Goal: Check status: Check status

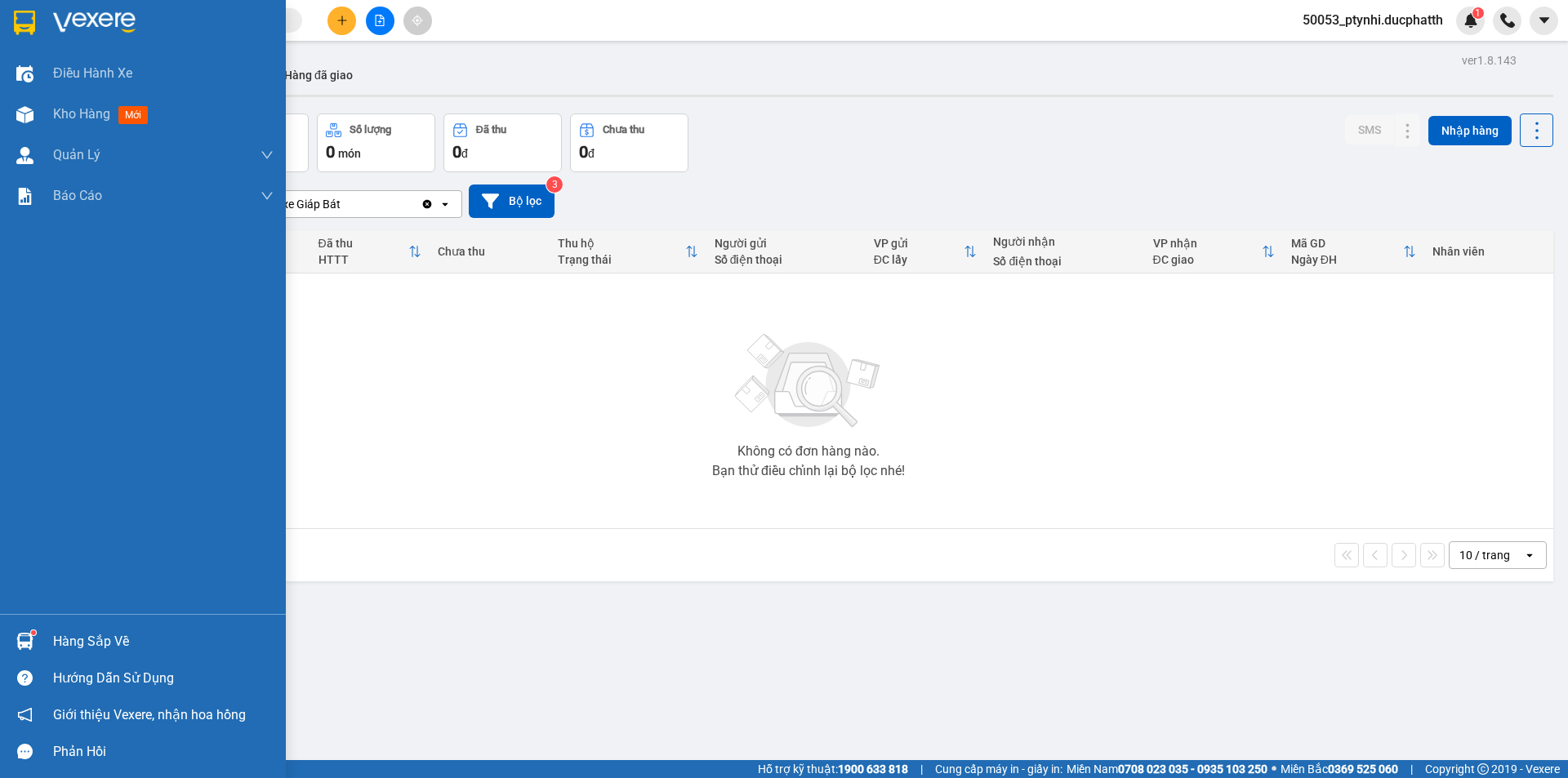
drag, startPoint x: 0, startPoint y: 0, endPoint x: 66, endPoint y: 629, distance: 632.5
click at [50, 629] on div "Hàng sắp về" at bounding box center [143, 641] width 286 height 36
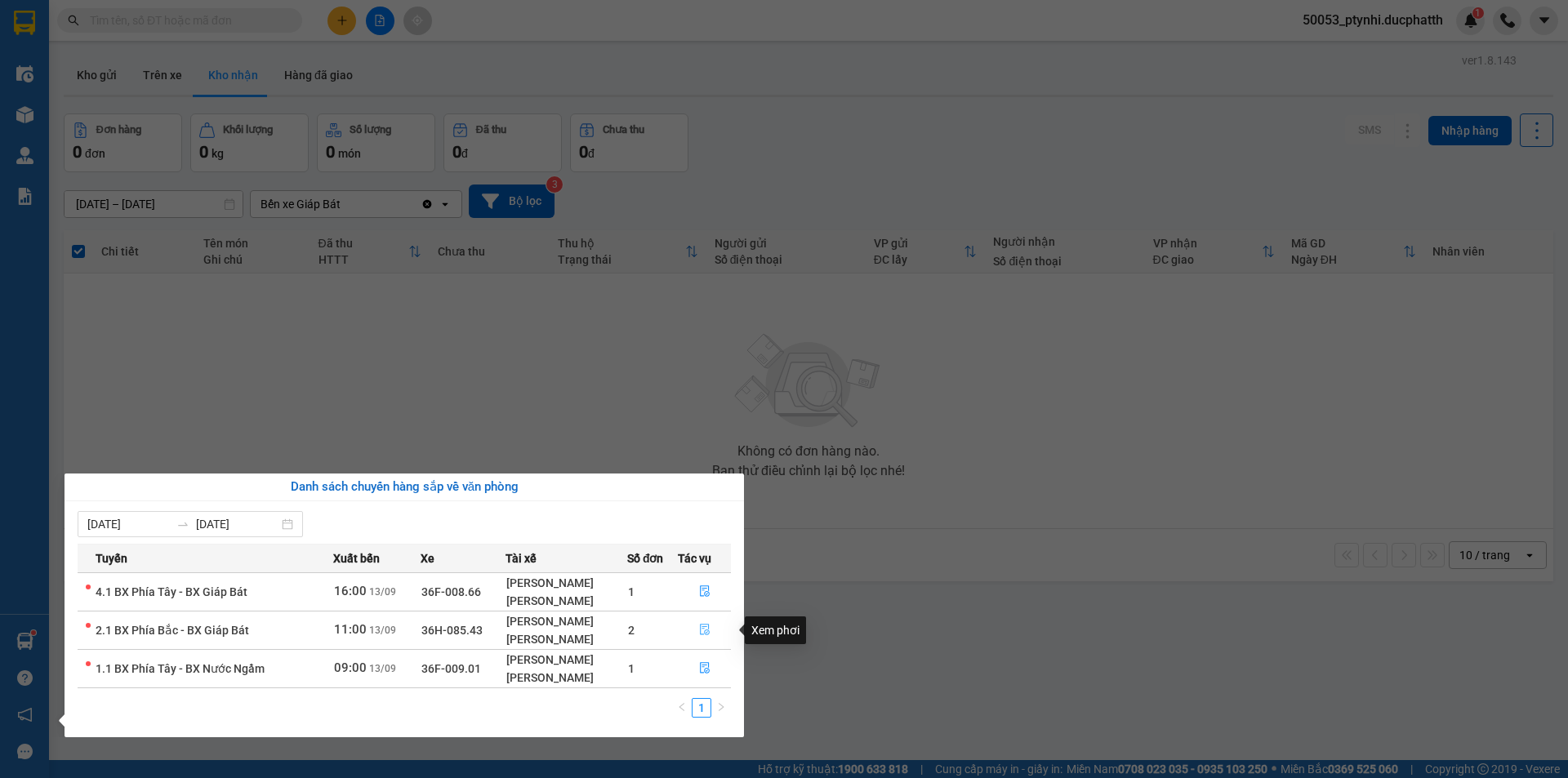
click at [703, 630] on icon "file-done" at bounding box center [704, 628] width 11 height 11
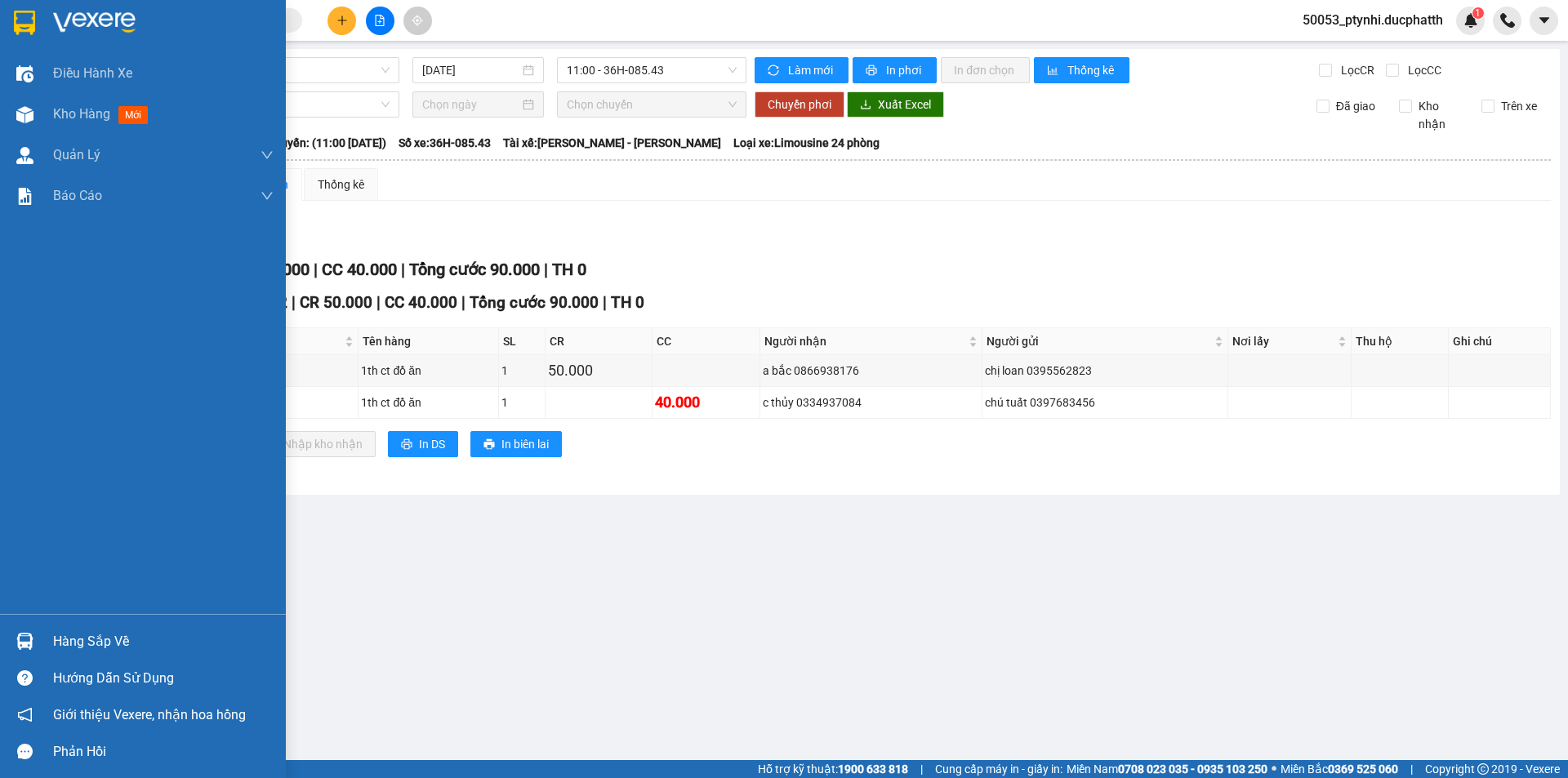
click at [27, 643] on img at bounding box center [25, 641] width 17 height 17
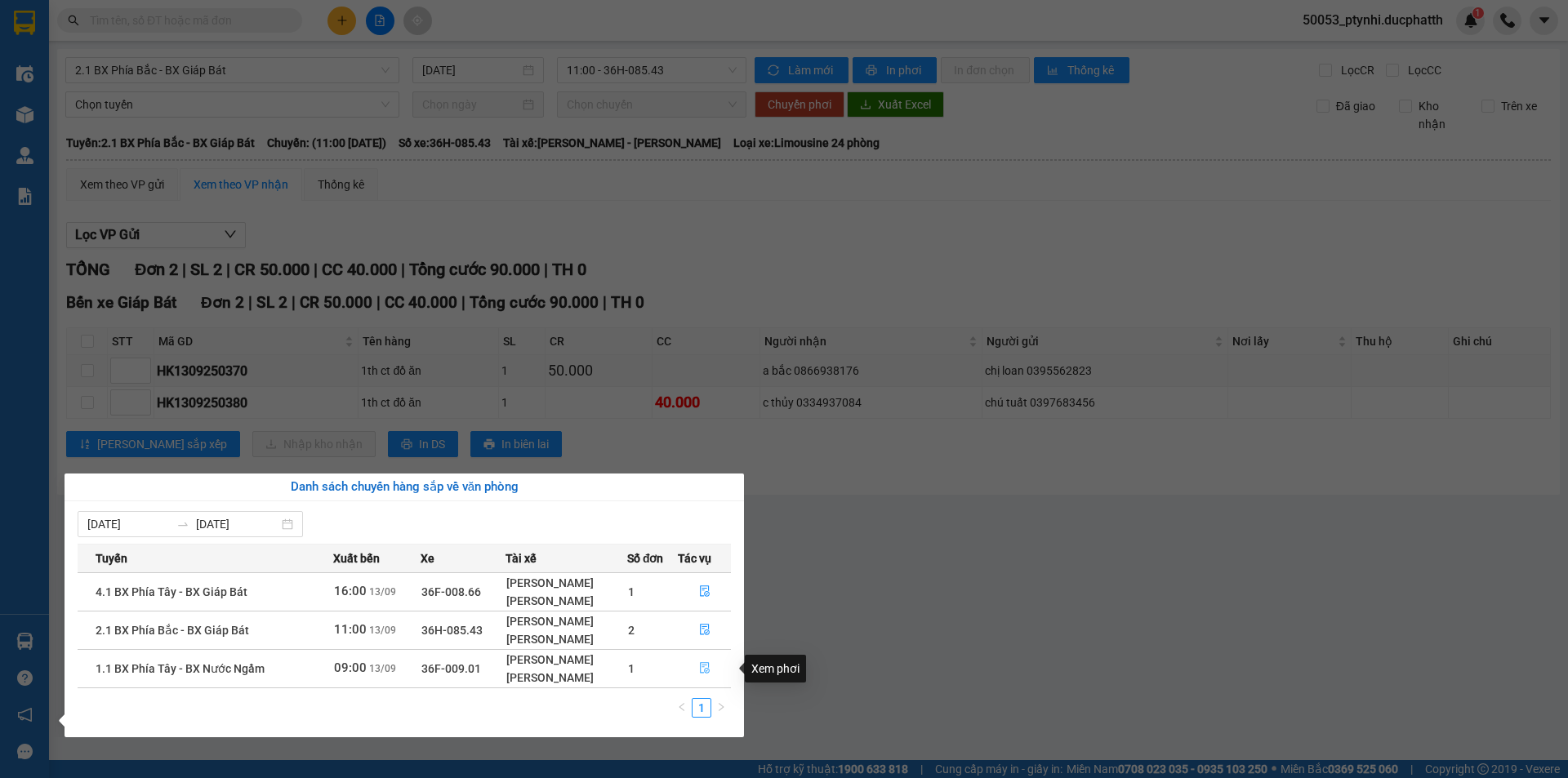
click at [694, 663] on button "button" at bounding box center [704, 668] width 51 height 26
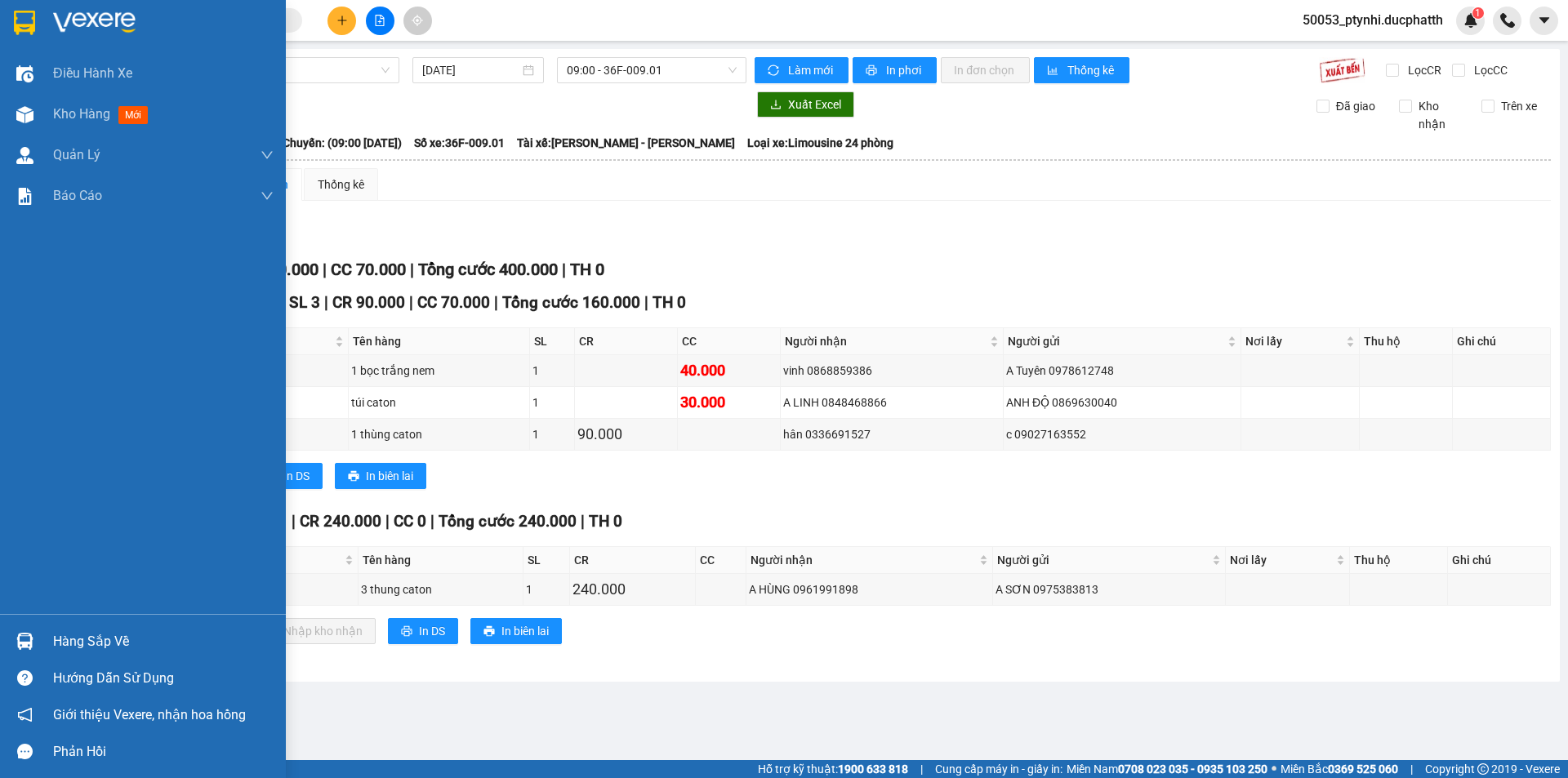
click at [65, 642] on div "Hàng sắp về" at bounding box center [163, 641] width 221 height 24
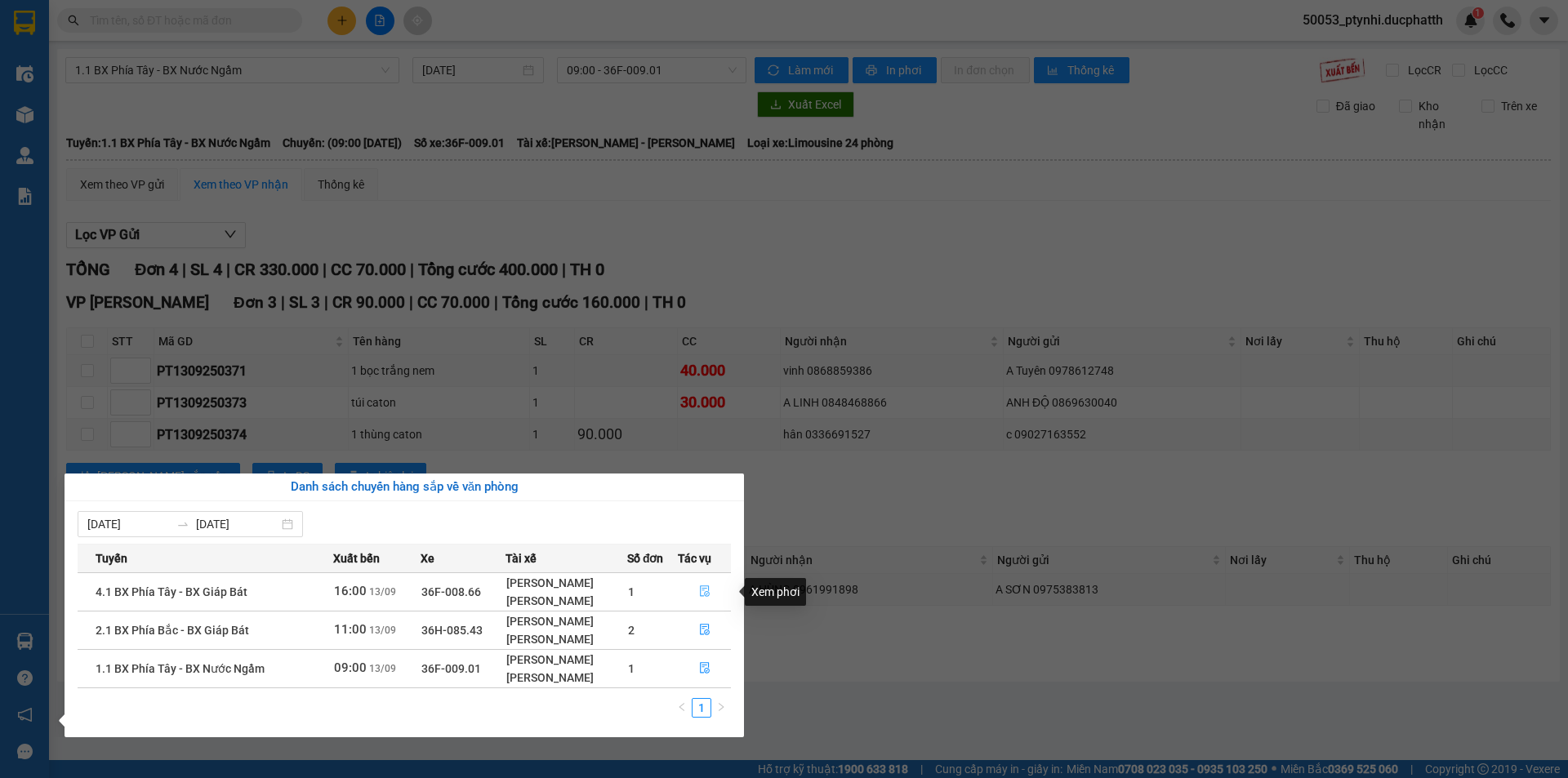
click at [703, 596] on icon "file-done" at bounding box center [704, 590] width 11 height 11
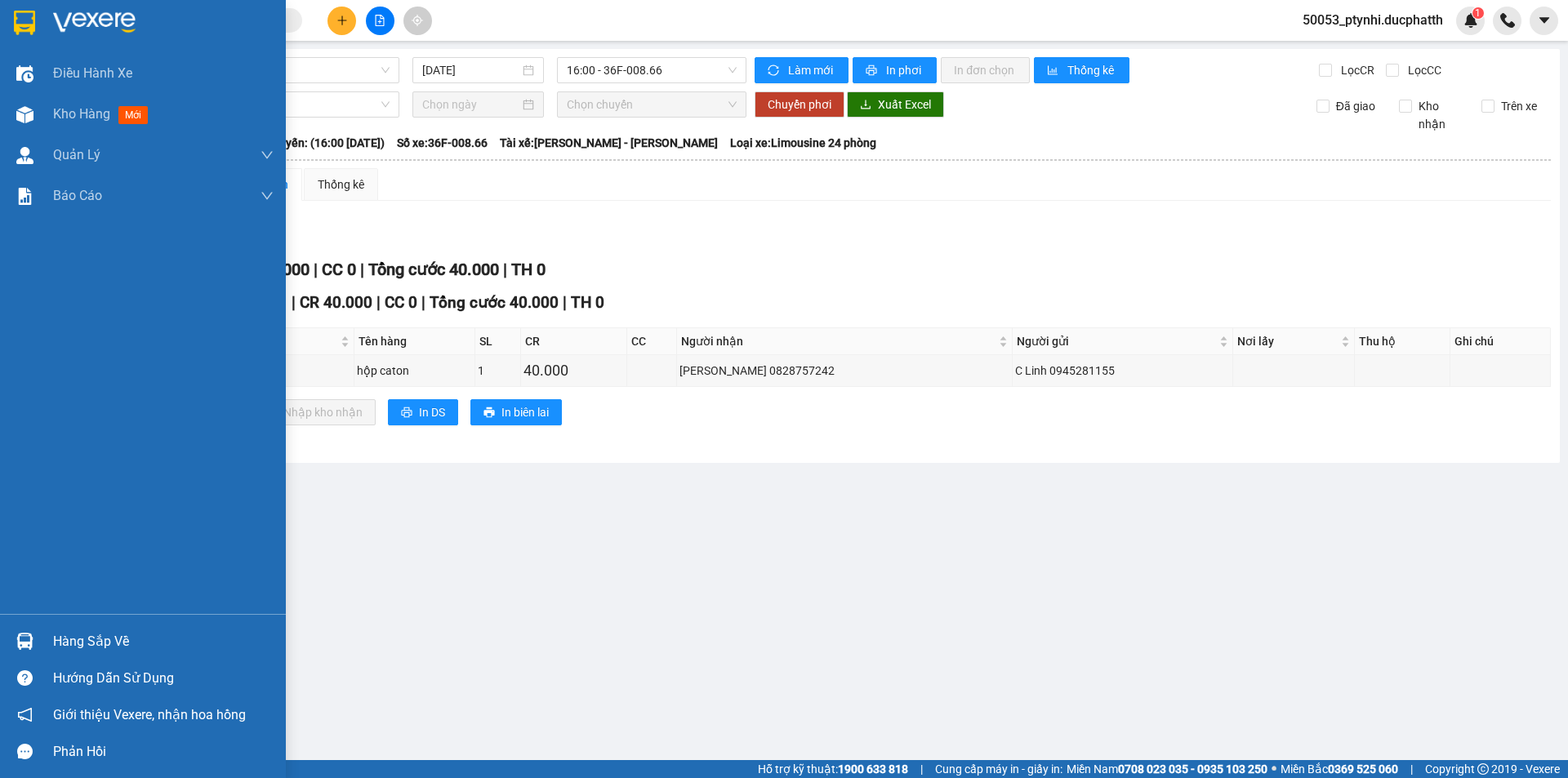
click at [45, 638] on div "Hàng sắp về" at bounding box center [143, 641] width 286 height 36
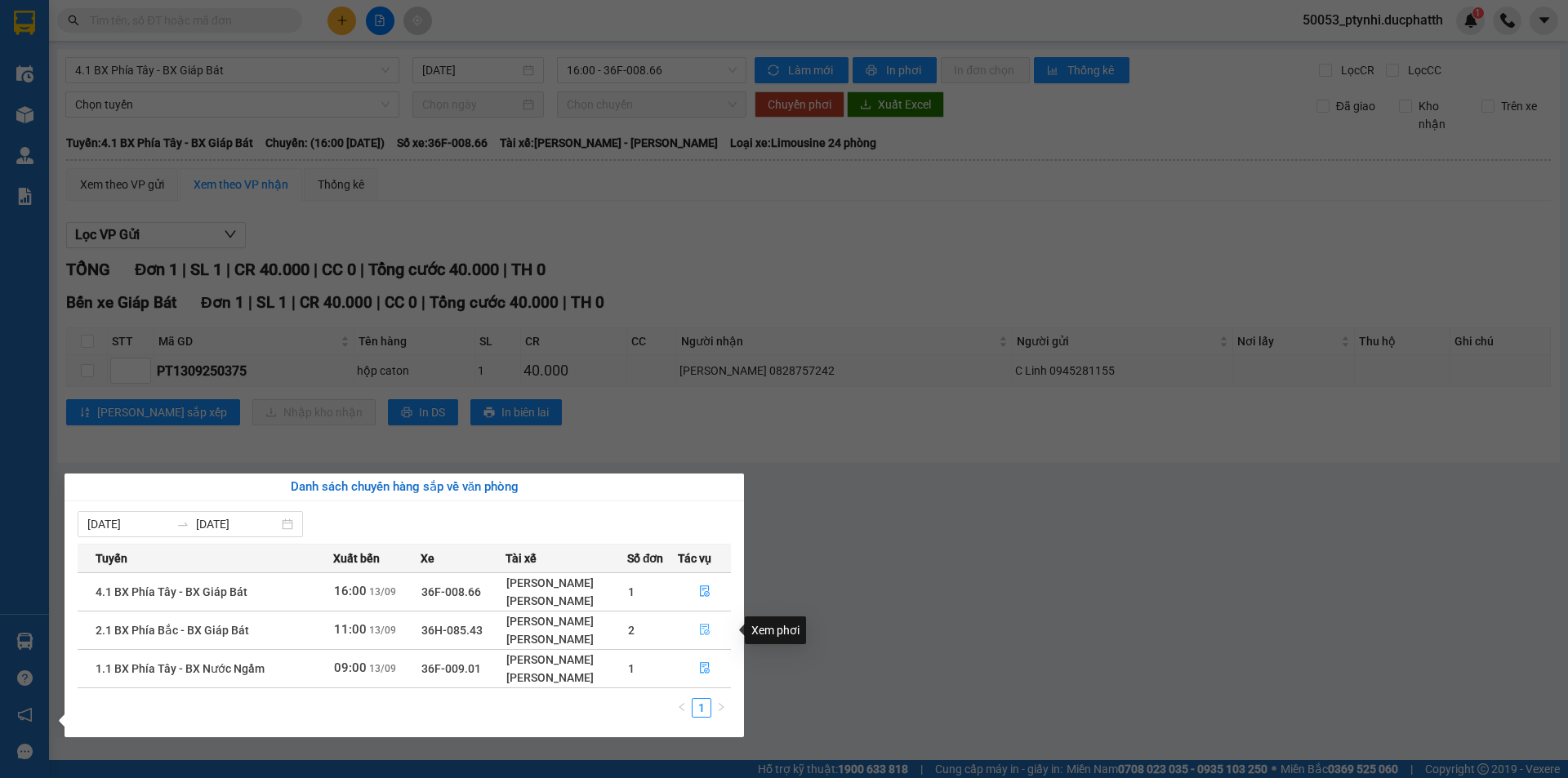
click at [694, 631] on button "button" at bounding box center [704, 630] width 51 height 26
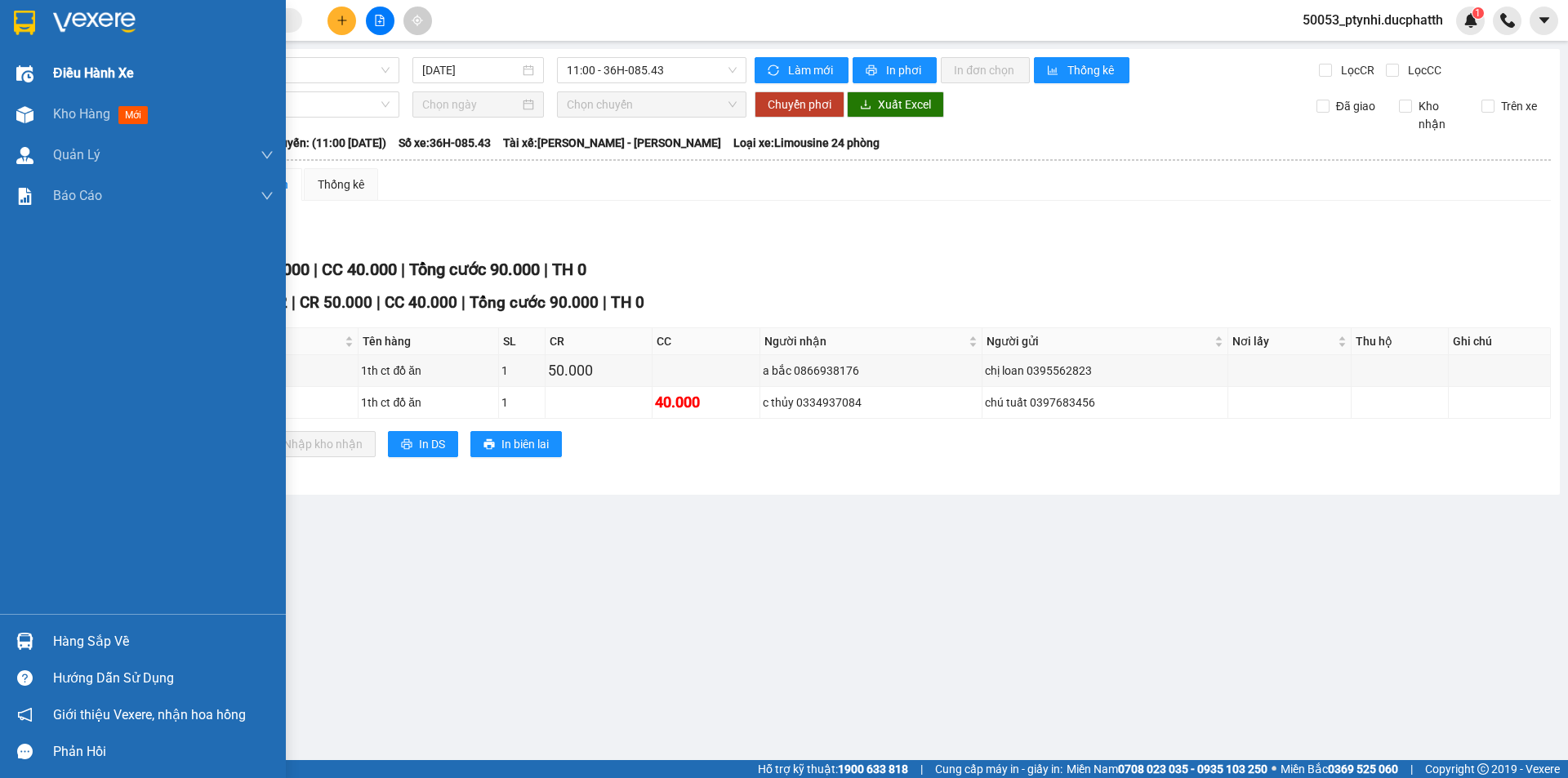
click at [21, 88] on div "Điều hành xe" at bounding box center [143, 73] width 286 height 41
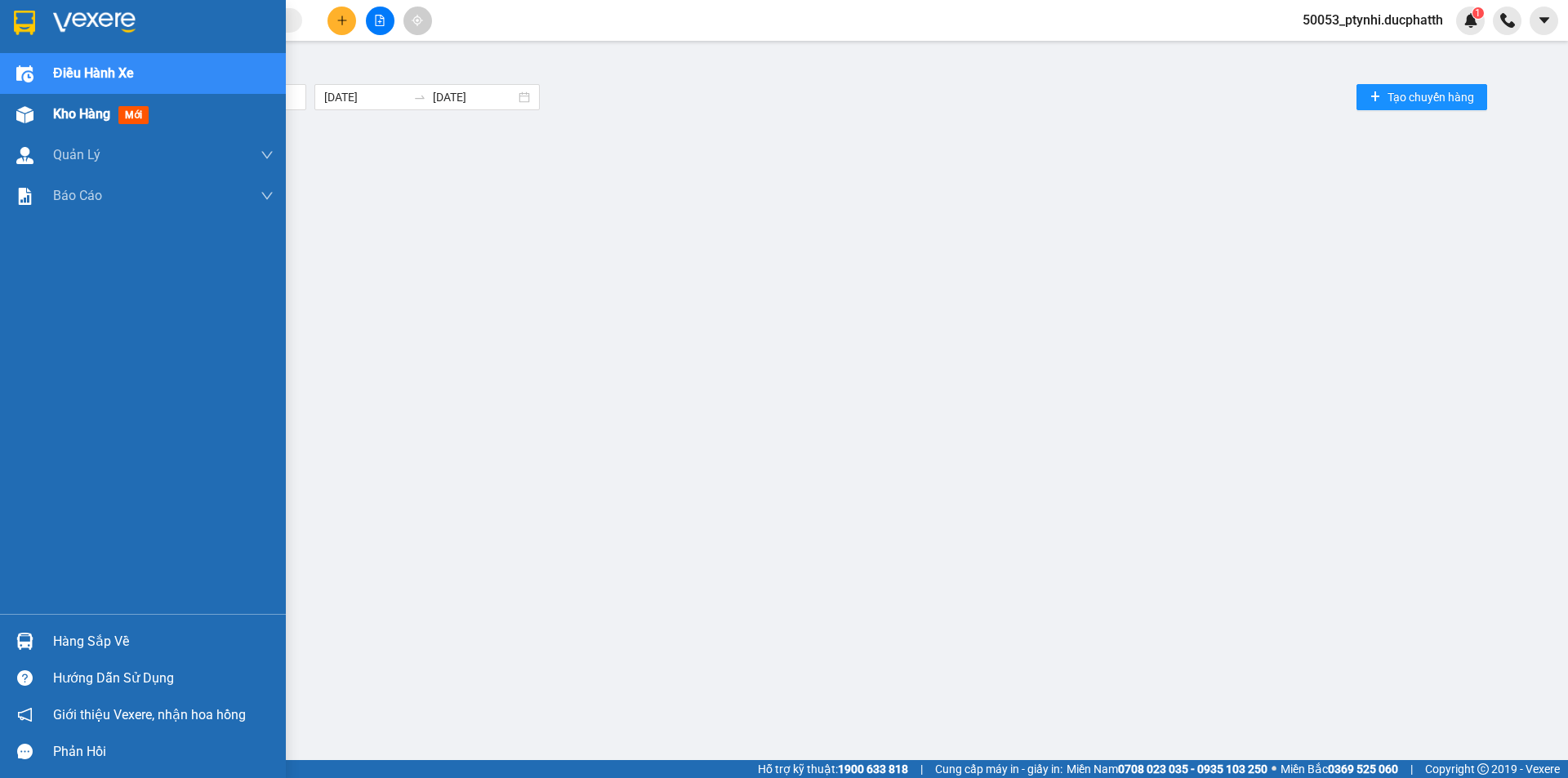
click at [111, 123] on div "Kho hàng mới" at bounding box center [104, 114] width 102 height 21
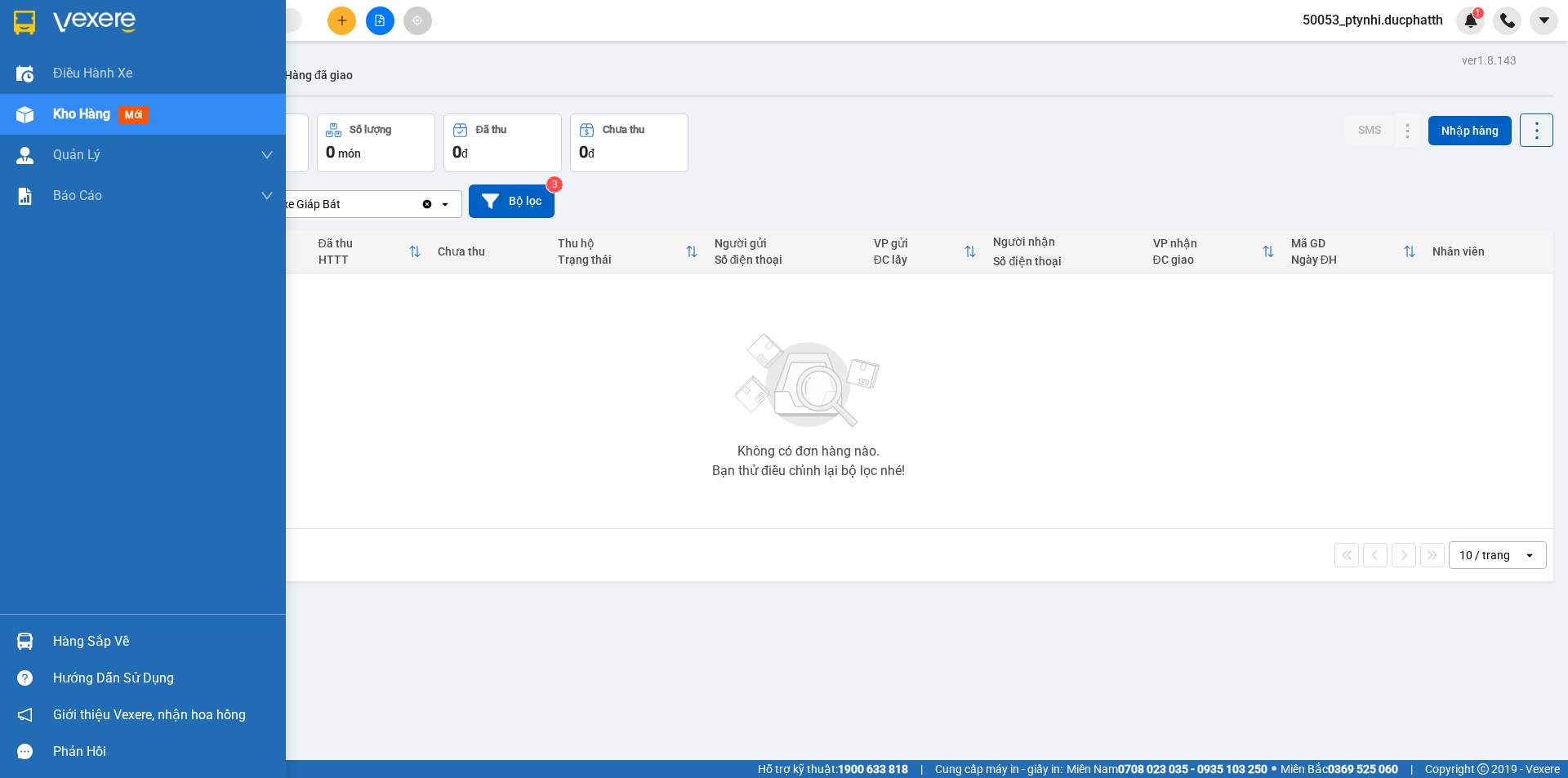
click at [70, 106] on span "Kho hàng" at bounding box center [81, 114] width 57 height 16
click at [30, 637] on img at bounding box center [25, 641] width 17 height 17
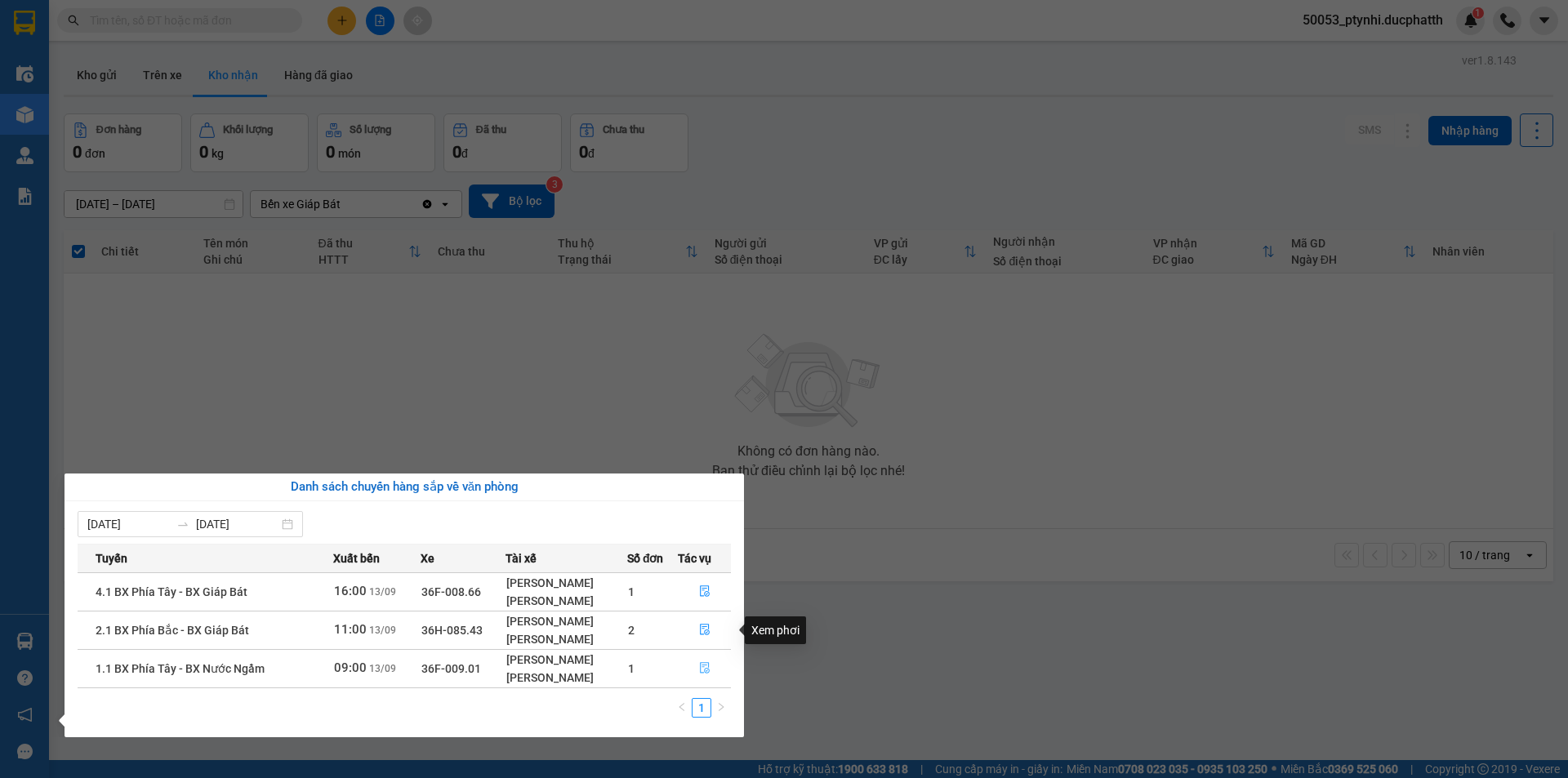
click at [703, 666] on icon "file-done" at bounding box center [704, 667] width 11 height 11
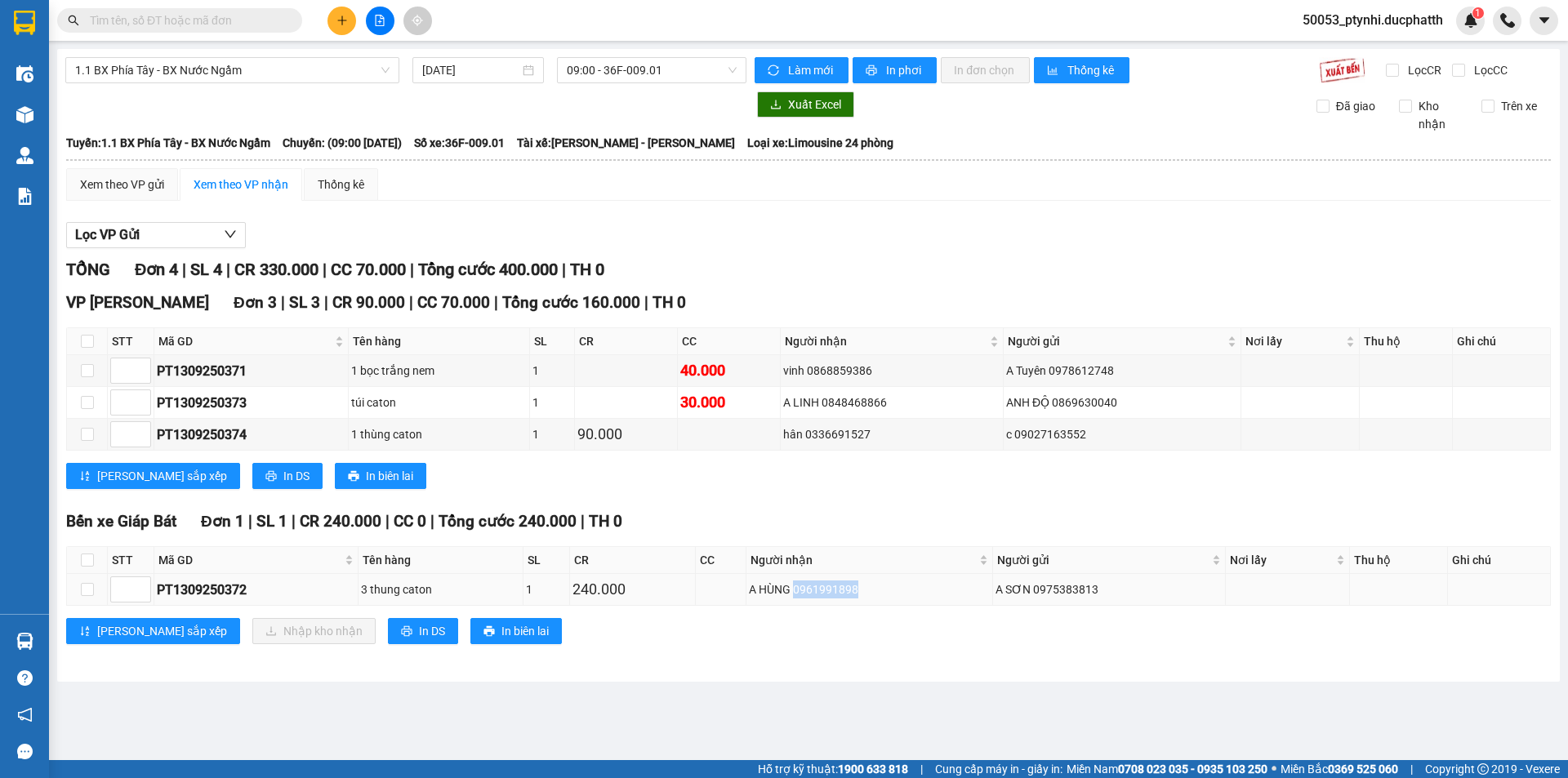
copy div "0961991898"
drag, startPoint x: 797, startPoint y: 591, endPoint x: 870, endPoint y: 585, distance: 73.2
click at [870, 585] on div "A HÙNG 0961991898" at bounding box center [869, 589] width 241 height 18
click at [255, 24] on input "text" at bounding box center [186, 20] width 193 height 18
paste input "0961991898"
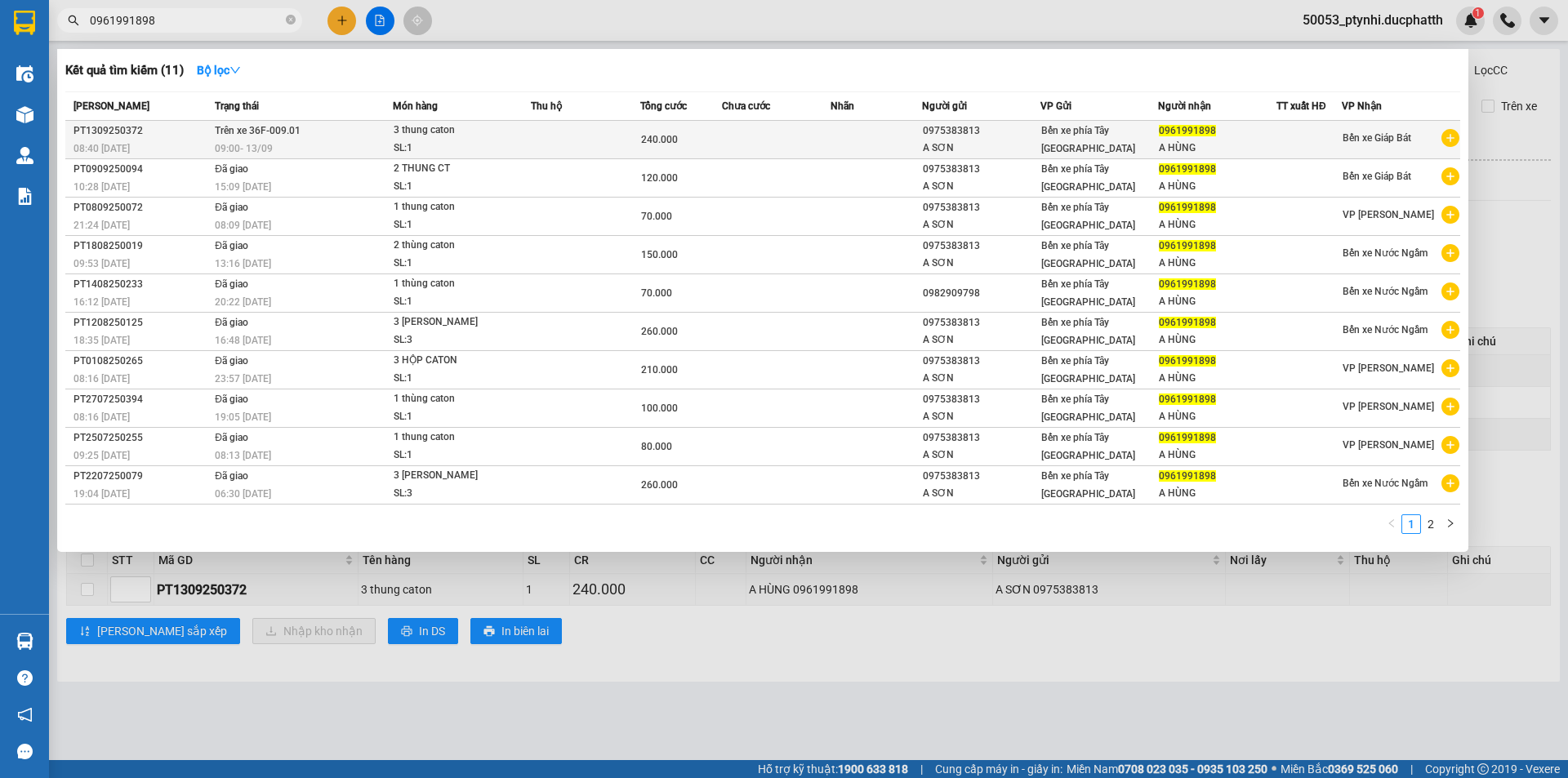
type input "0961991898"
click at [749, 148] on td at bounding box center [777, 140] width 110 height 38
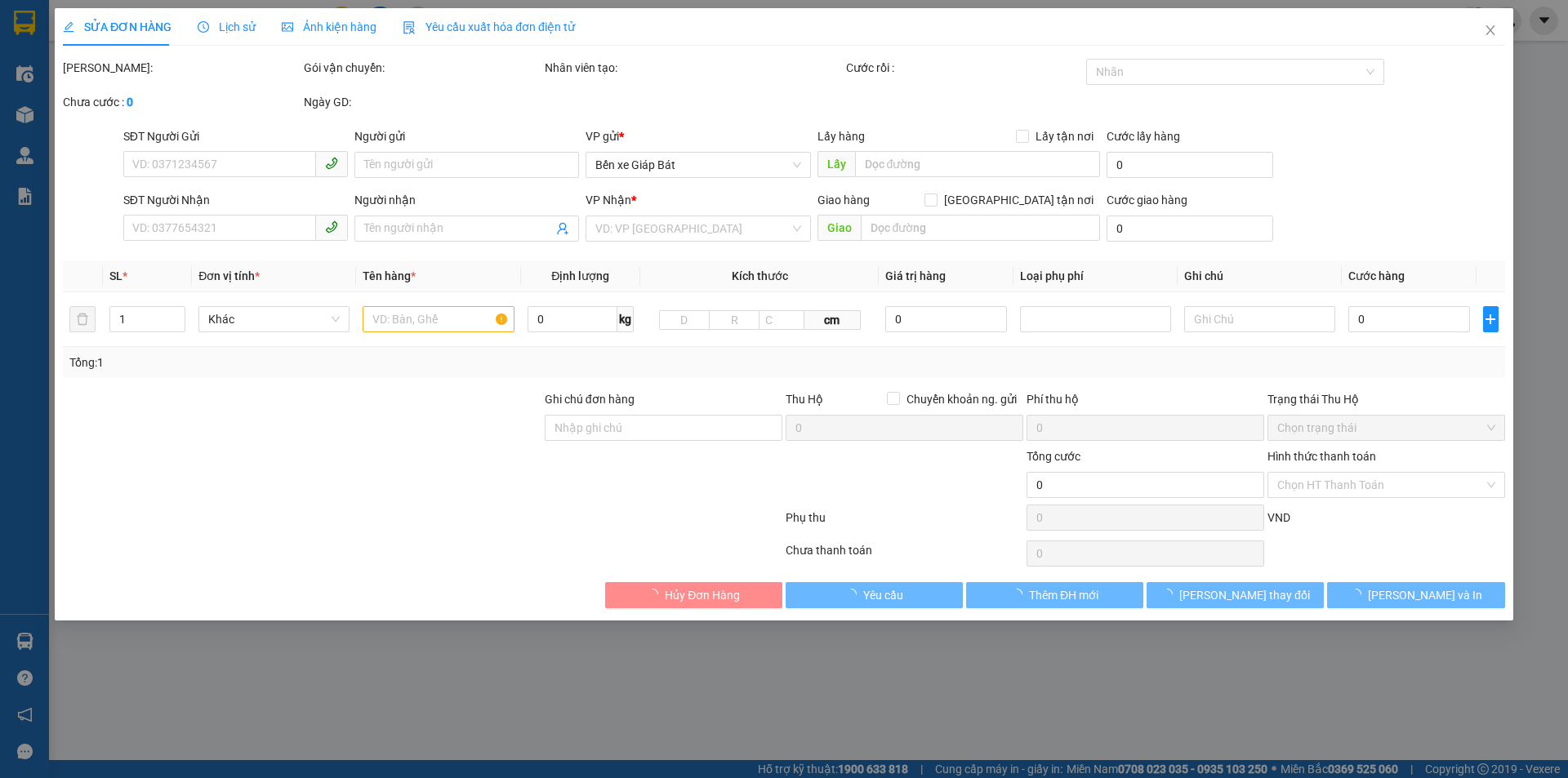
type input "0975383813"
type input "A SƠN"
type input "0961991898"
type input "A HÙNG"
type input "240.000"
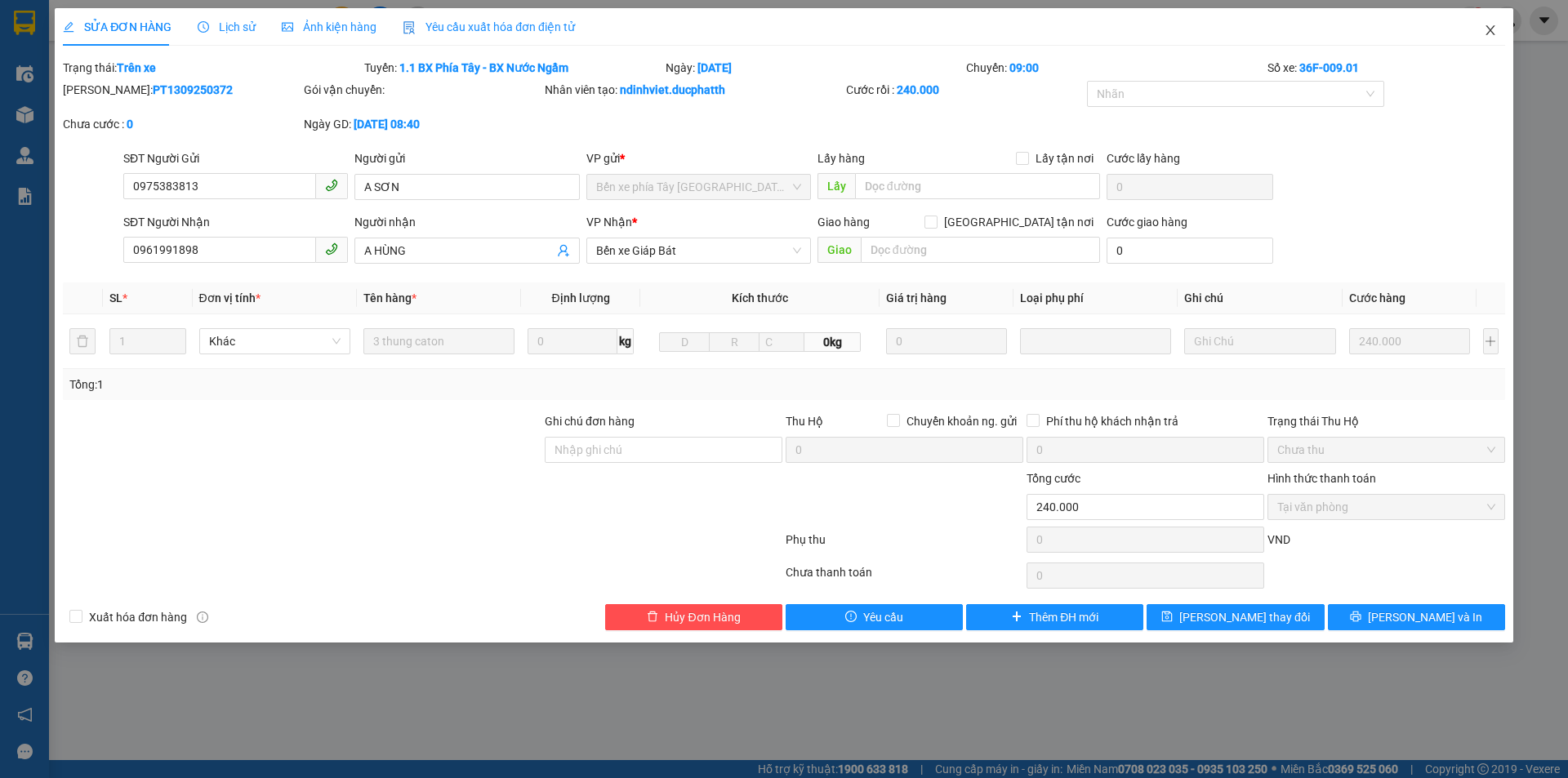
click at [1488, 36] on icon "close" at bounding box center [1490, 29] width 13 height 13
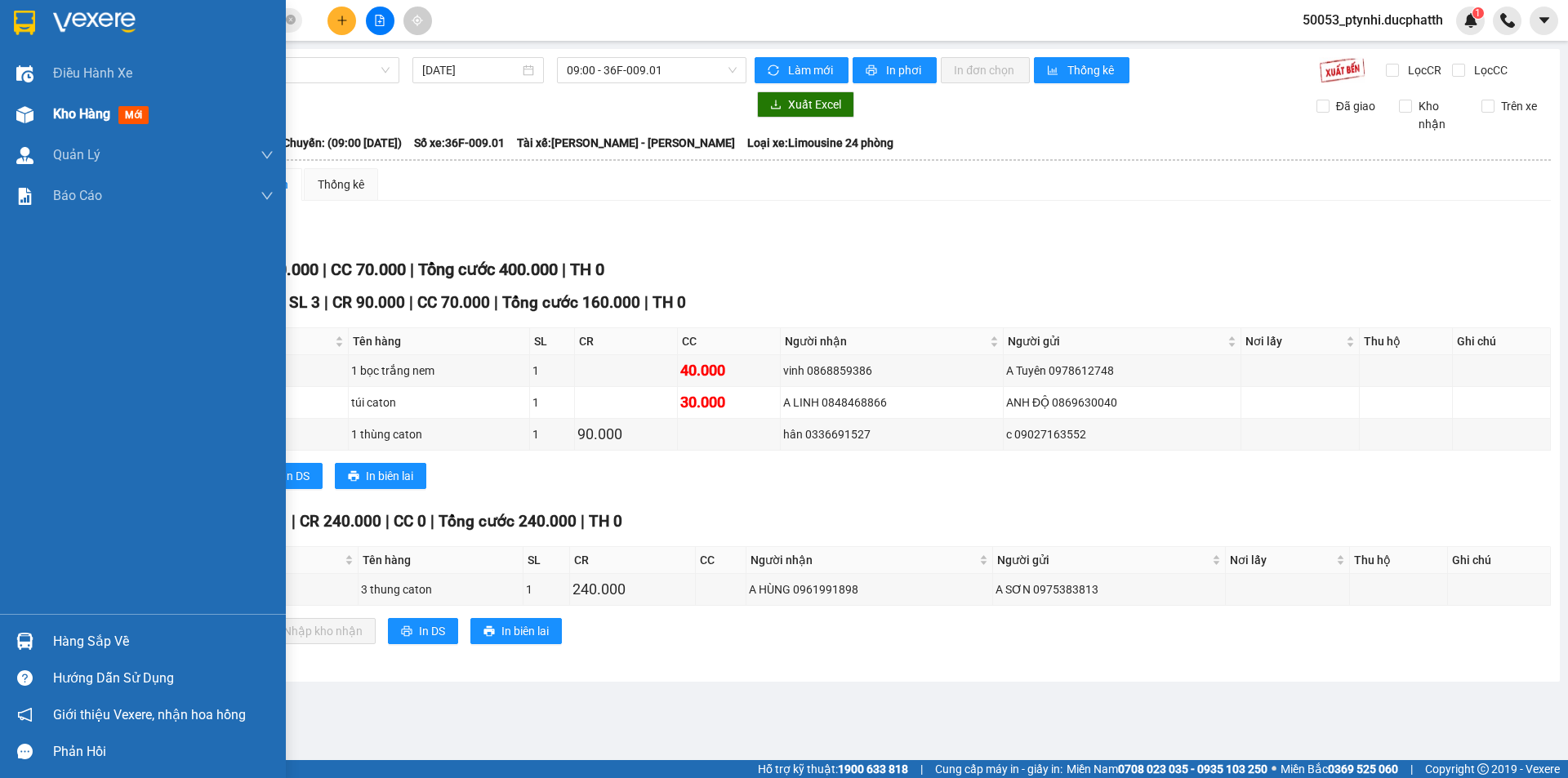
click at [61, 114] on span "Kho hàng" at bounding box center [81, 114] width 57 height 16
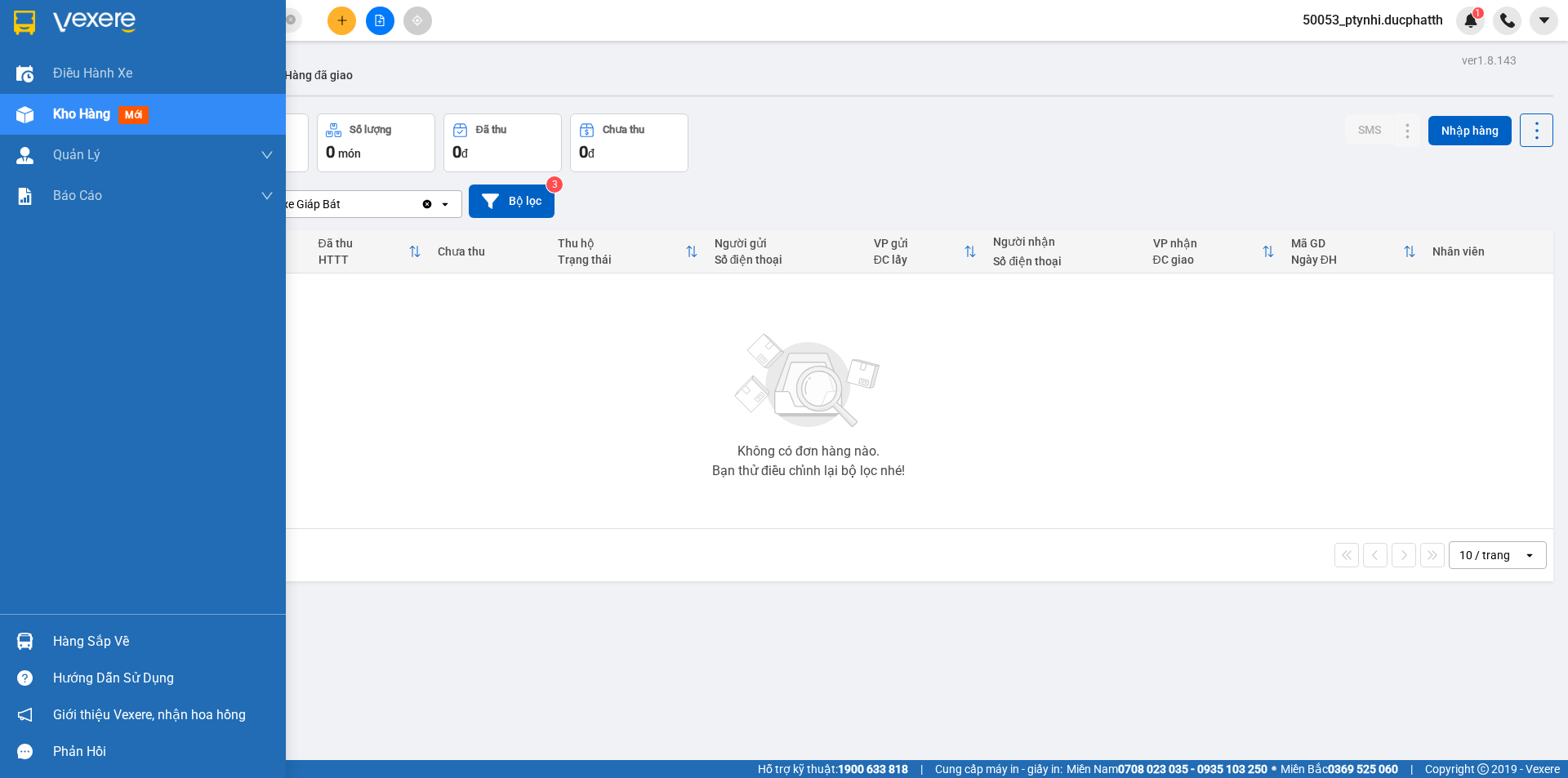
click at [47, 642] on div "Hàng sắp về" at bounding box center [143, 641] width 286 height 36
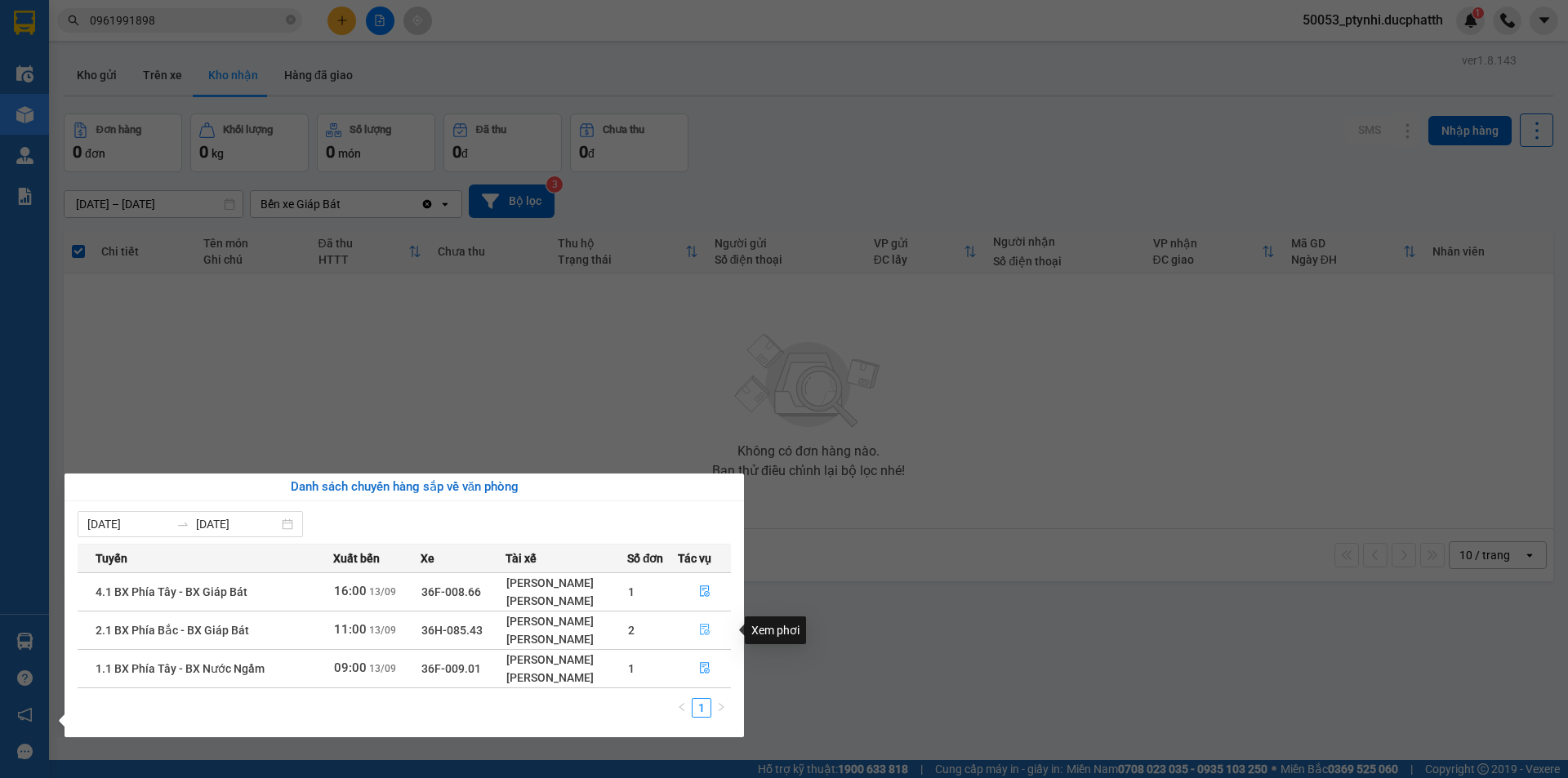
click at [701, 626] on icon "file-done" at bounding box center [704, 628] width 11 height 11
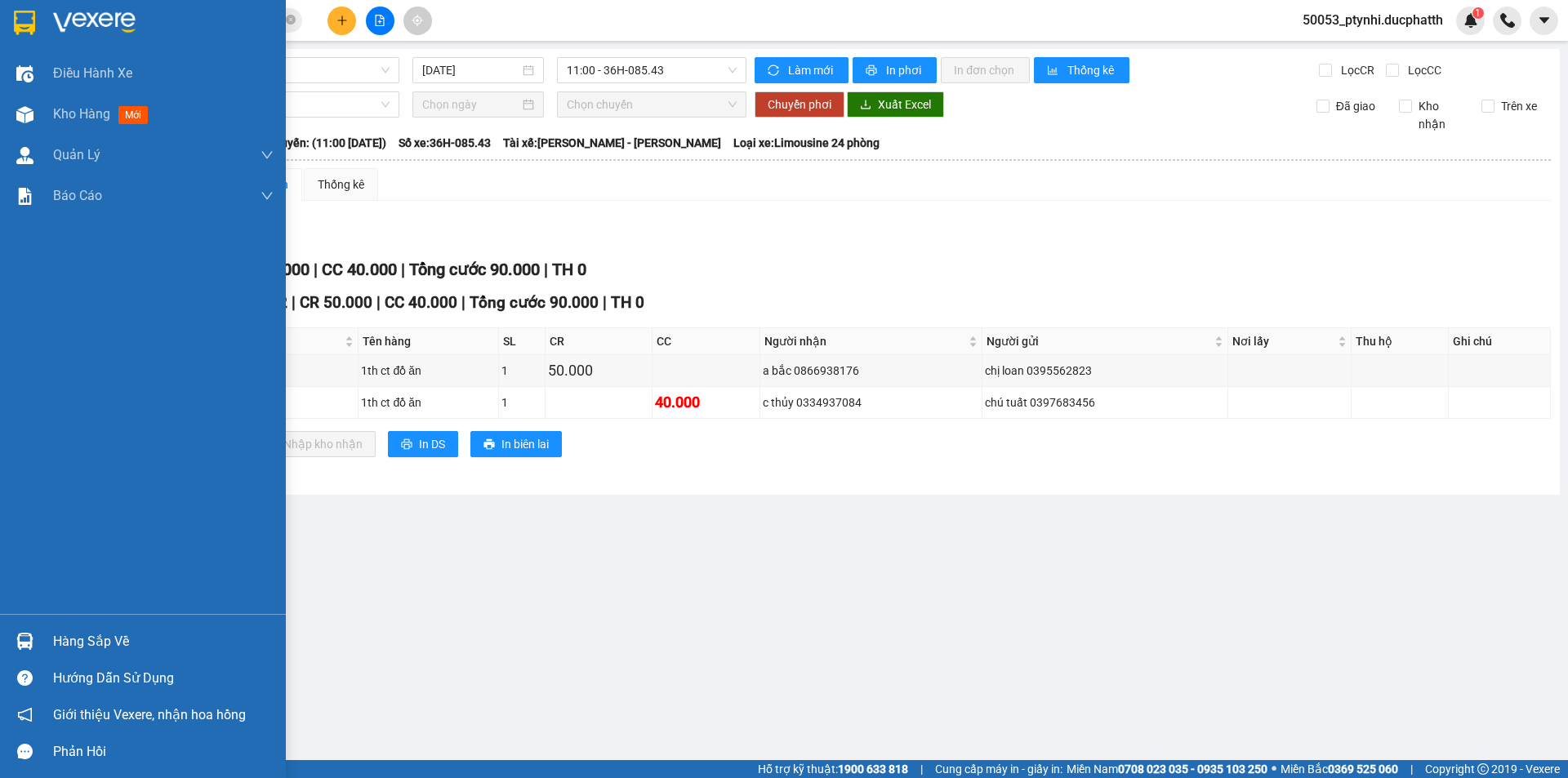
click at [22, 641] on img at bounding box center [25, 641] width 17 height 17
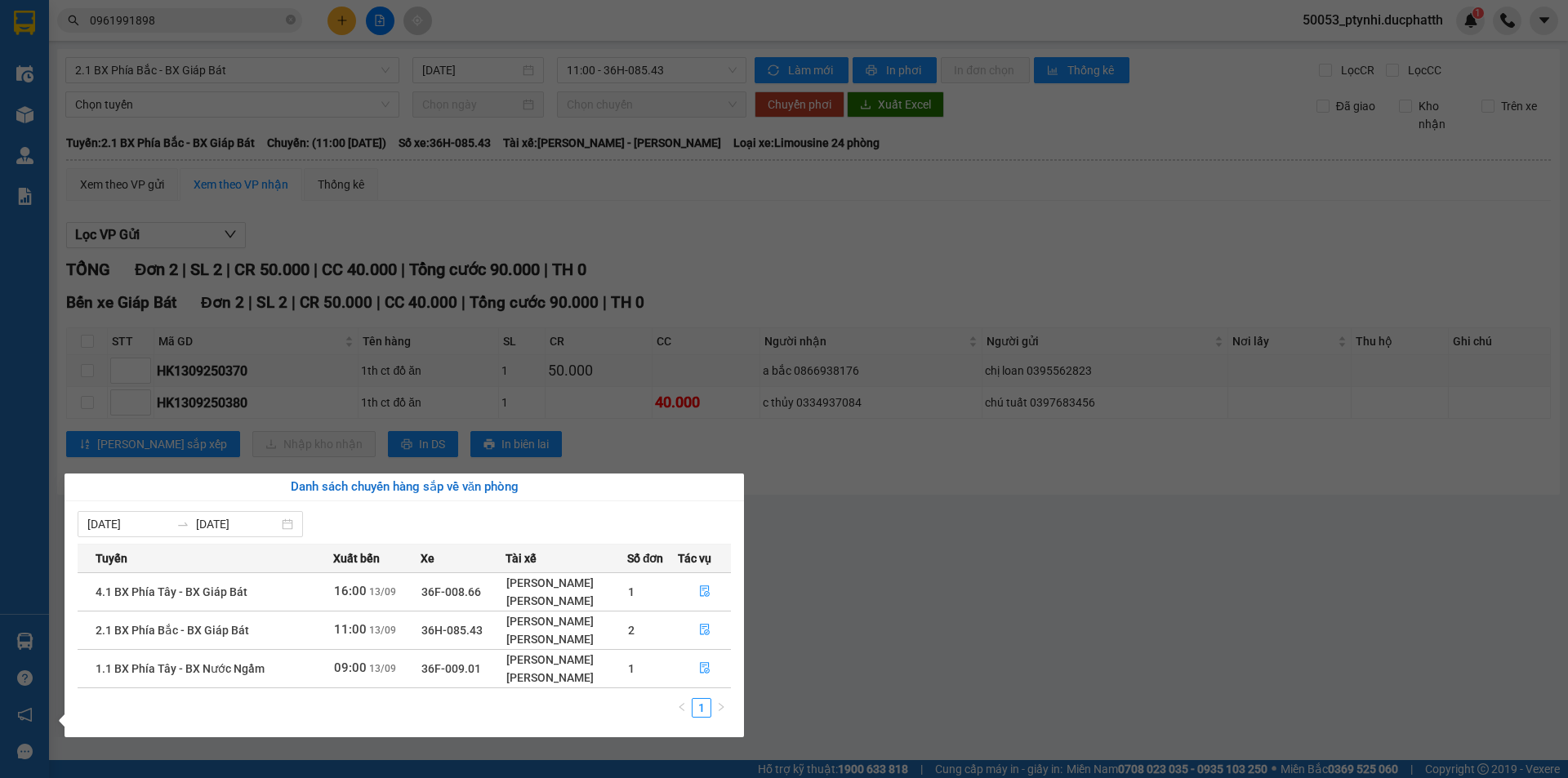
click at [826, 532] on section "Kết quả tìm kiếm ( 11 ) Bộ lọc Mã ĐH Trạng thái Món hàng Thu hộ Tổng cước Chưa …" at bounding box center [784, 389] width 1568 height 778
